Goal: Information Seeking & Learning: Learn about a topic

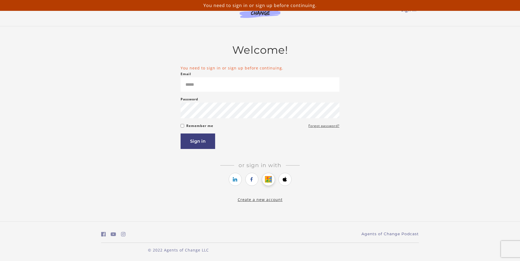
click at [265, 181] on icon "https://courses.thinkific.com/users/auth/google?ss%5Breferral%5D=&ss%5Buser_ret…" at bounding box center [268, 179] width 7 height 7
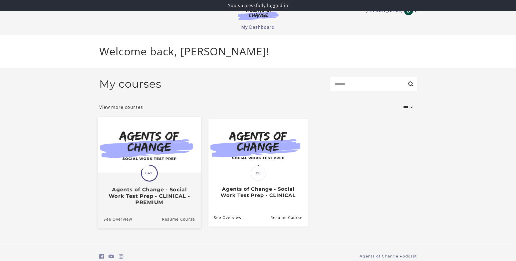
click at [183, 166] on img at bounding box center [148, 145] width 103 height 56
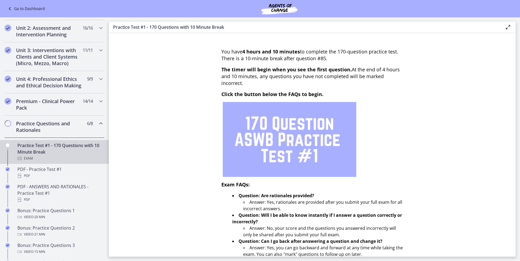
scroll to position [163, 0]
click at [83, 29] on span "16 / 16 Completed" at bounding box center [88, 27] width 10 height 7
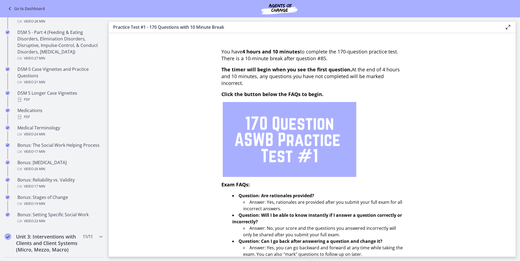
scroll to position [326, 0]
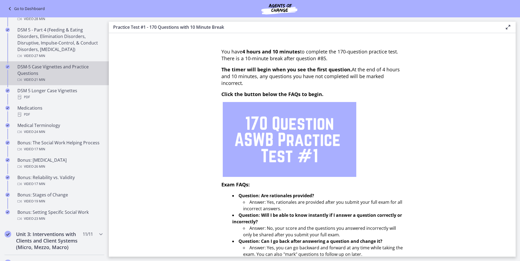
click at [72, 77] on div "Video · 21 min" at bounding box center [59, 80] width 85 height 7
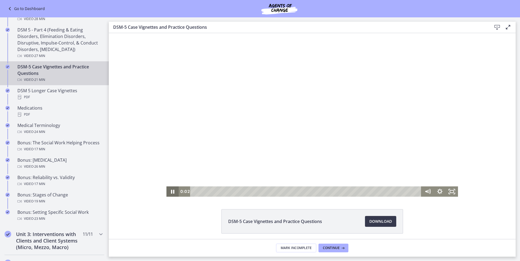
click at [171, 191] on icon "Pause" at bounding box center [172, 192] width 3 height 4
click at [171, 191] on icon "Play Video" at bounding box center [172, 192] width 3 height 4
click at [448, 194] on icon "Fullscreen" at bounding box center [451, 192] width 15 height 13
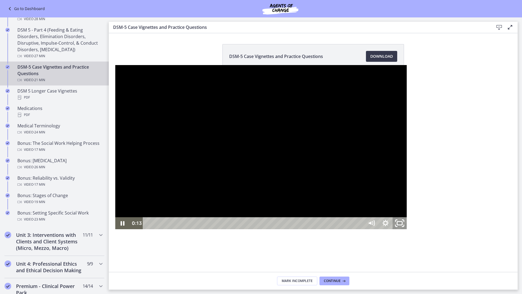
click at [408, 230] on icon "Unfullscreen" at bounding box center [399, 223] width 17 height 14
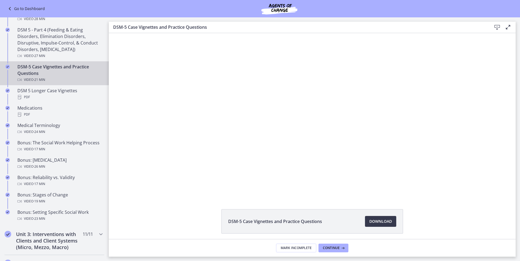
click at [323, 243] on footer "Mark Incomplete Continue" at bounding box center [312, 248] width 407 height 18
click at [330, 248] on span "Continue" at bounding box center [331, 248] width 17 height 4
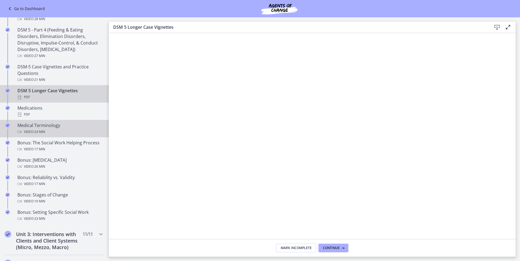
click at [64, 130] on div "Video · 24 min" at bounding box center [59, 132] width 85 height 7
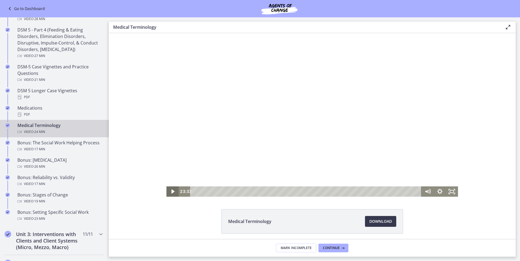
click at [172, 192] on icon "Play Video" at bounding box center [173, 192] width 12 height 10
click at [195, 191] on div "Playbar" at bounding box center [307, 192] width 224 height 10
click at [171, 190] on icon "Play Video" at bounding box center [173, 192] width 15 height 13
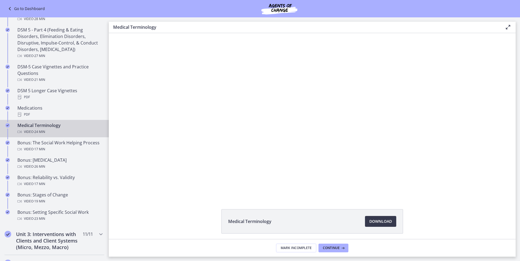
click at [166, 187] on button "Pause" at bounding box center [172, 192] width 12 height 10
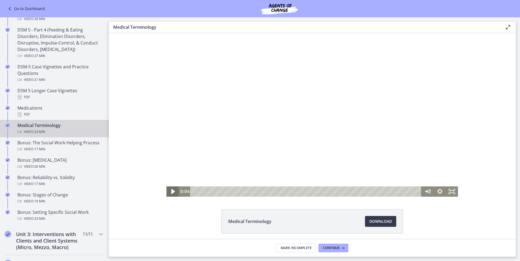
click at [171, 190] on icon "Play Video" at bounding box center [173, 191] width 4 height 5
click at [170, 190] on icon "Play Video" at bounding box center [173, 192] width 12 height 10
click at [170, 190] on icon "Pause" at bounding box center [172, 192] width 12 height 10
click at [166, 187] on button "Play Video" at bounding box center [172, 192] width 12 height 10
drag, startPoint x: 247, startPoint y: 282, endPoint x: 136, endPoint y: 120, distance: 196.3
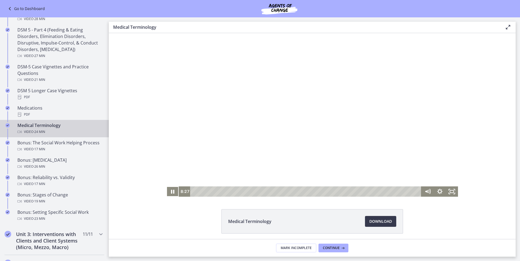
click at [136, 120] on div "Click for sound @keyframes VOLUME_SMALL_WAVE_FLASH { 0% { opacity: 0; } 33% { o…" at bounding box center [312, 115] width 407 height 164
click at [171, 191] on icon "Pause" at bounding box center [173, 192] width 4 height 5
click at [166, 187] on button "Play Video" at bounding box center [172, 192] width 12 height 10
click at [26, 8] on link "Go to Dashboard" at bounding box center [26, 8] width 38 height 7
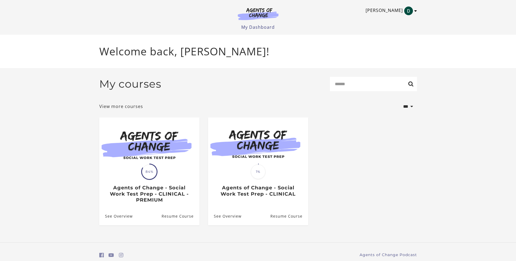
click at [405, 13] on img "Toggle menu" at bounding box center [408, 11] width 9 height 9
drag, startPoint x: 387, startPoint y: 39, endPoint x: 358, endPoint y: 32, distance: 29.3
click at [387, 39] on link "Sign Out" at bounding box center [394, 38] width 48 height 9
